Goal: Find contact information: Find contact information

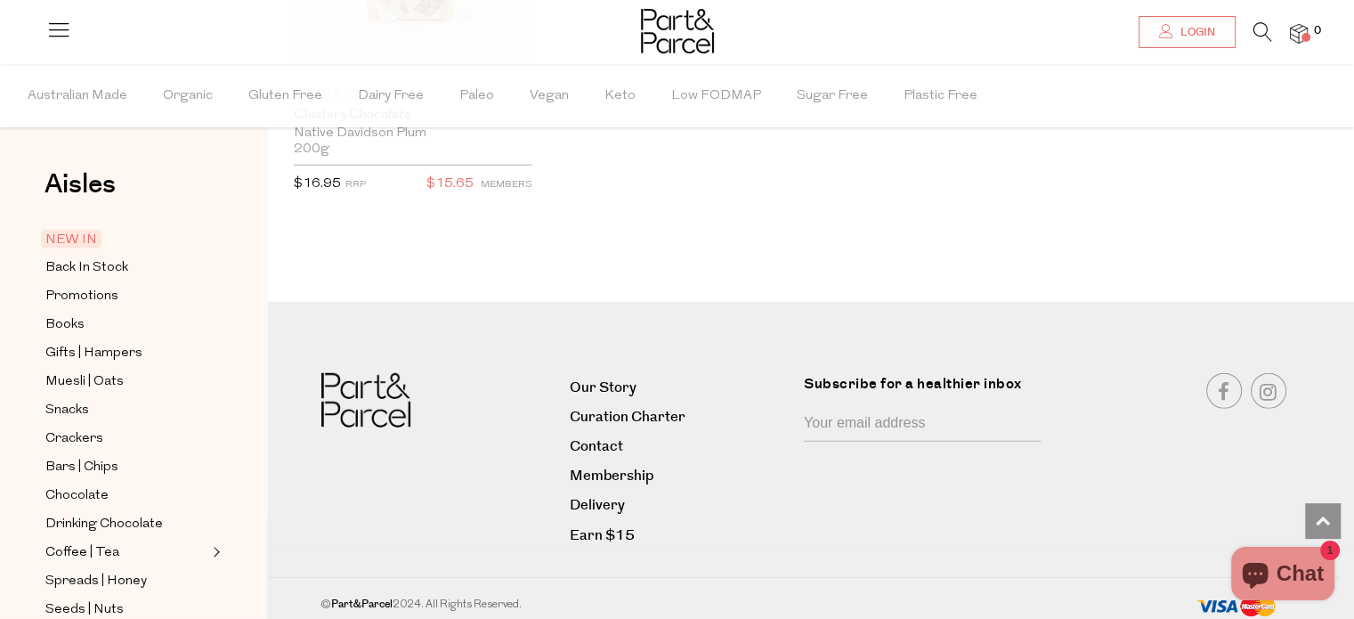
click at [55, 32] on icon at bounding box center [58, 29] width 25 height 25
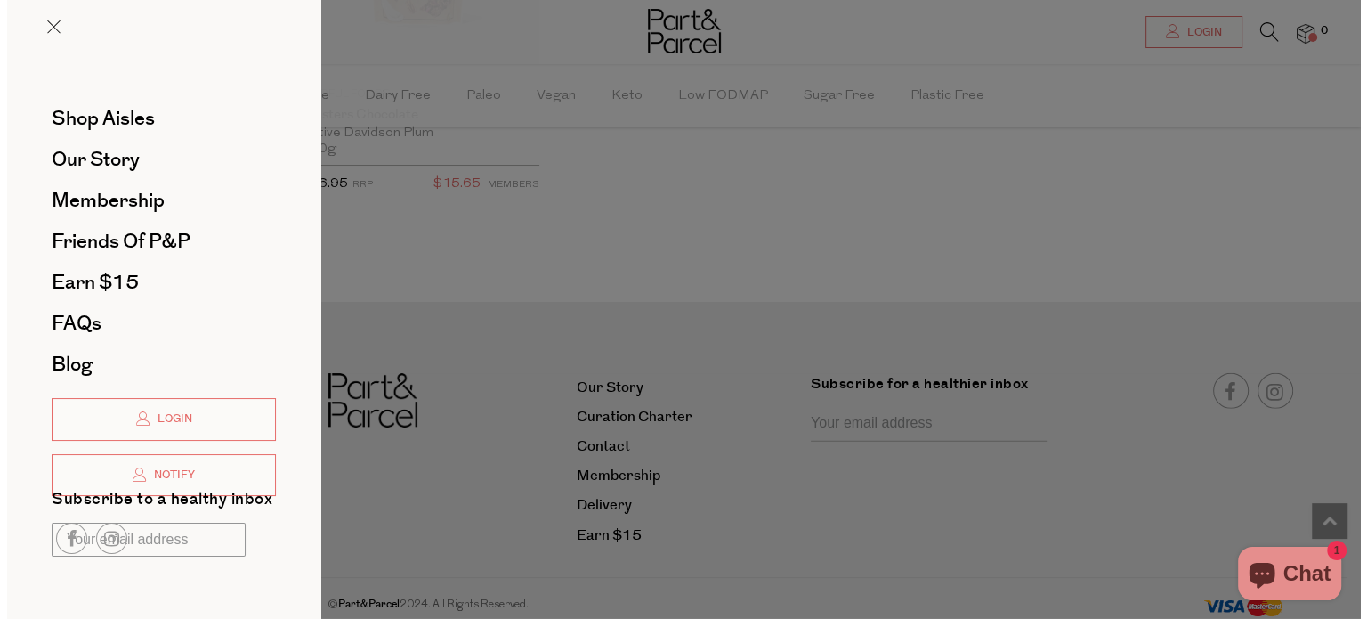
scroll to position [4792, 0]
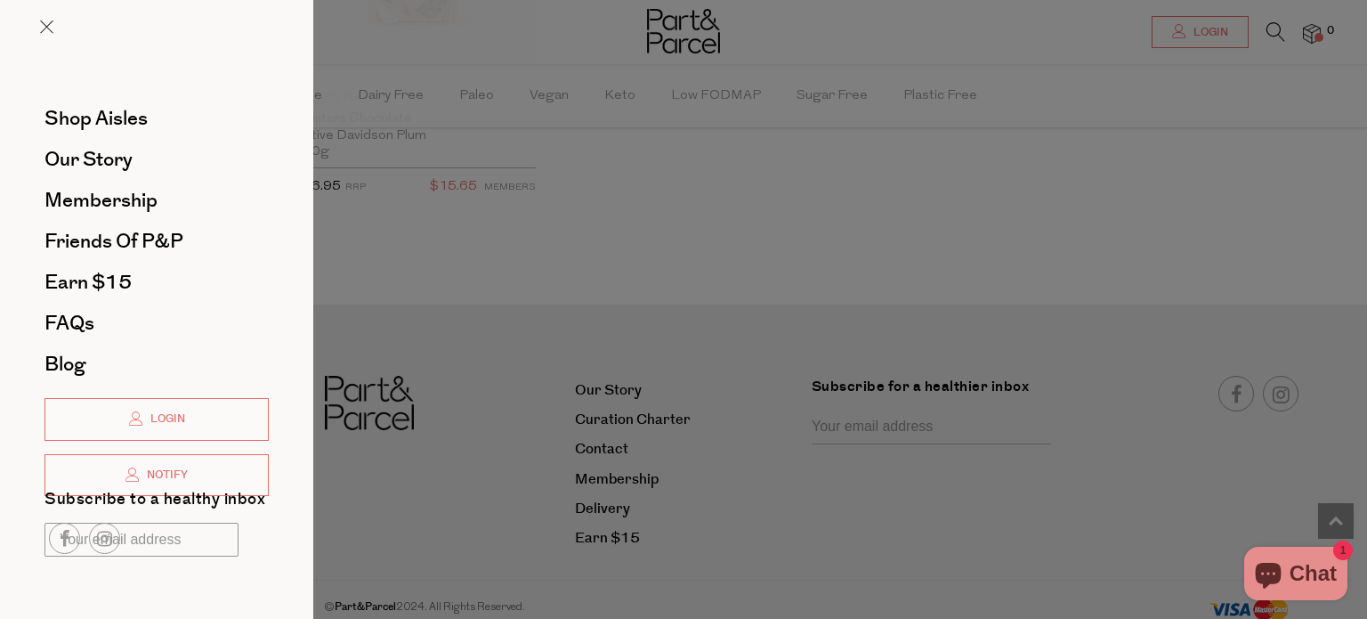
click at [151, 542] on div at bounding box center [157, 539] width 224 height 42
click at [80, 315] on span "FAQs" at bounding box center [70, 323] width 50 height 28
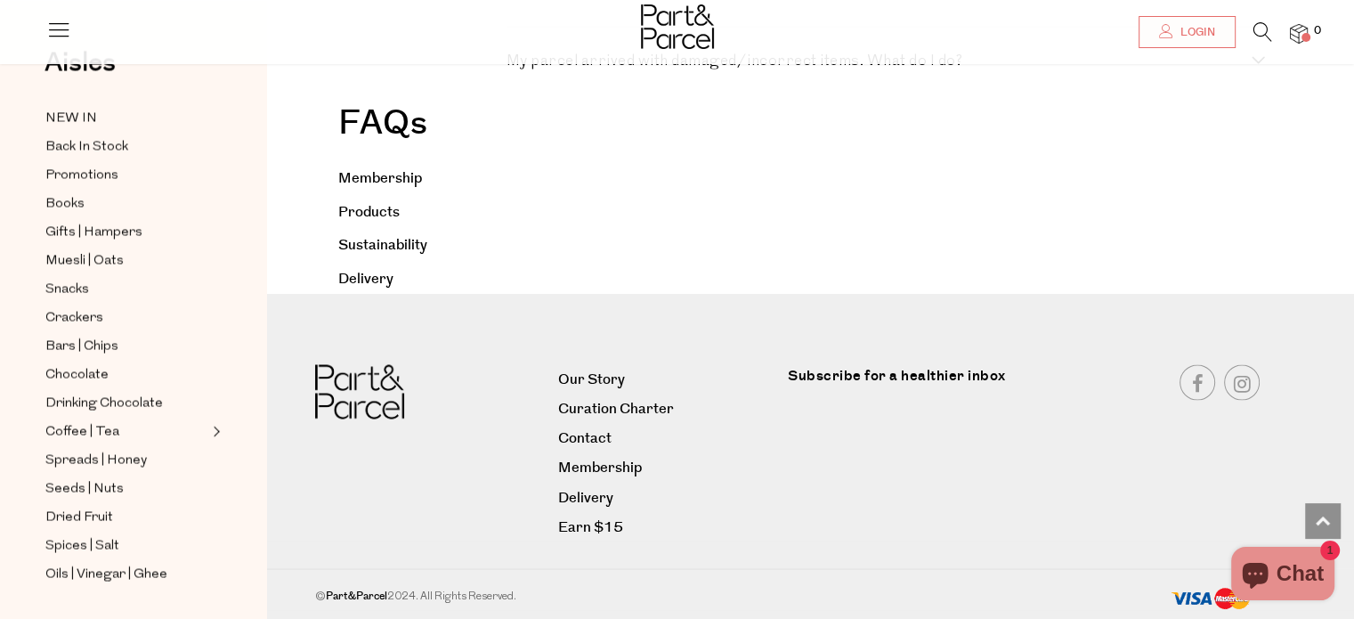
scroll to position [3281, 0]
click at [571, 439] on link "Contact" at bounding box center [666, 437] width 216 height 24
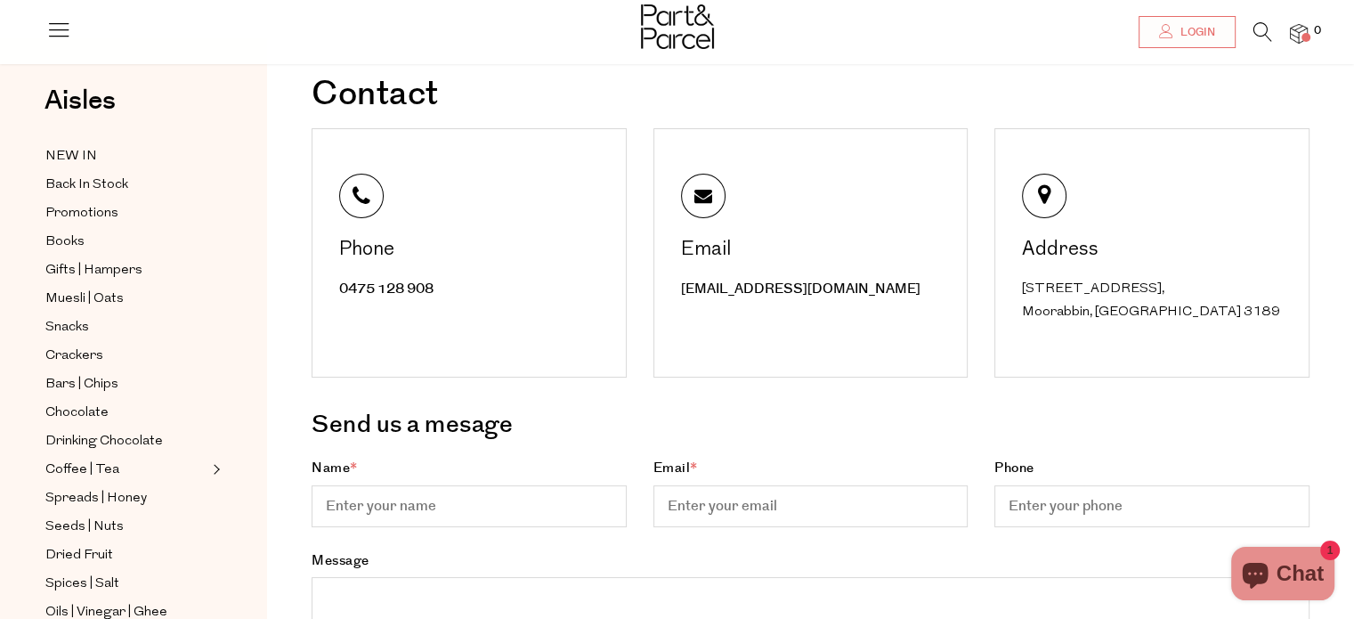
scroll to position [75, 0]
